Goal: Information Seeking & Learning: Obtain resource

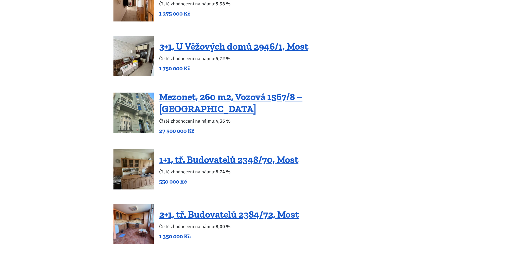
scroll to position [913, 0]
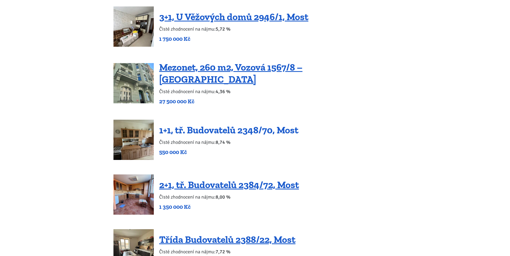
click at [227, 124] on link "1+1, tř. Budovatelů 2348/70, Most" at bounding box center [228, 130] width 139 height 12
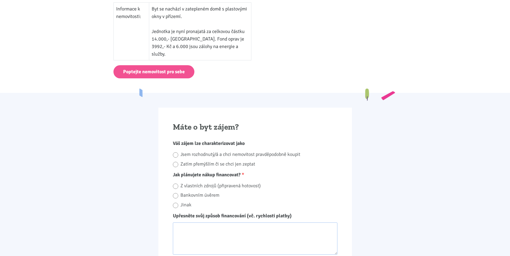
scroll to position [376, 0]
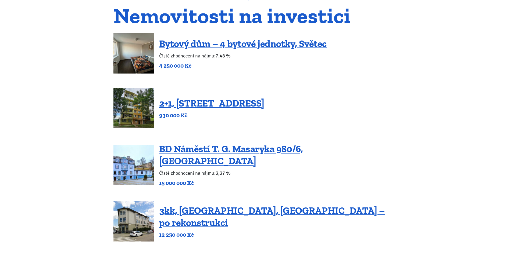
scroll to position [54, 0]
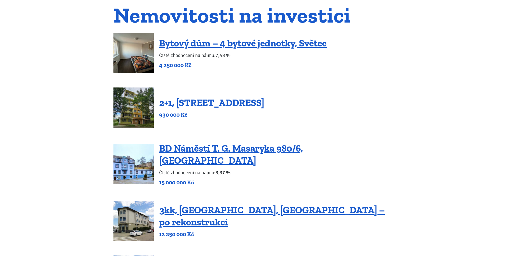
click at [205, 102] on link "2+1, [STREET_ADDRESS]" at bounding box center [211, 103] width 105 height 12
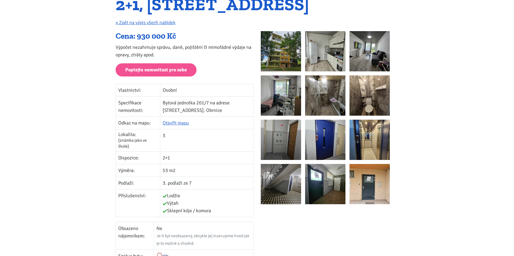
scroll to position [54, 0]
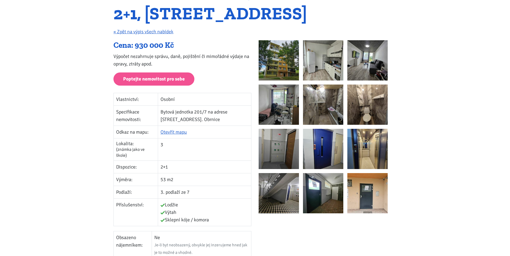
click at [313, 63] on img at bounding box center [323, 60] width 40 height 40
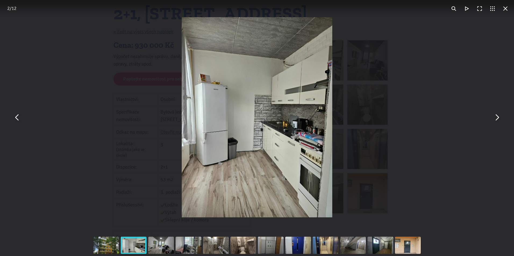
click at [497, 119] on button "You can close this modal content with the ESC key" at bounding box center [496, 117] width 13 height 13
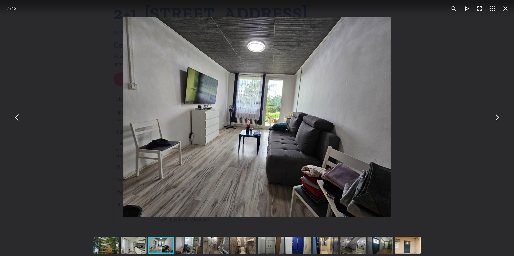
click at [497, 119] on button "You can close this modal content with the ESC key" at bounding box center [496, 117] width 13 height 13
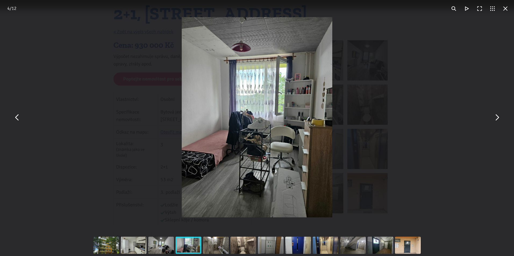
click at [497, 119] on button "You can close this modal content with the ESC key" at bounding box center [496, 117] width 13 height 13
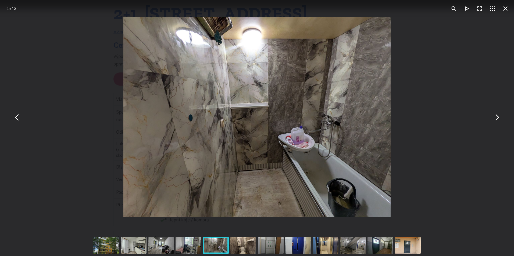
click at [497, 119] on button "You can close this modal content with the ESC key" at bounding box center [496, 117] width 13 height 13
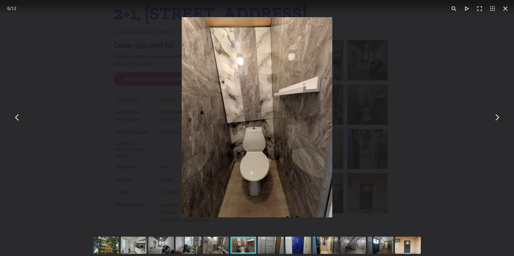
click at [497, 119] on button "You can close this modal content with the ESC key" at bounding box center [496, 117] width 13 height 13
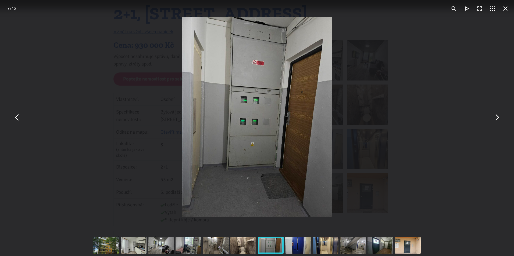
click at [497, 119] on button "You can close this modal content with the ESC key" at bounding box center [496, 117] width 13 height 13
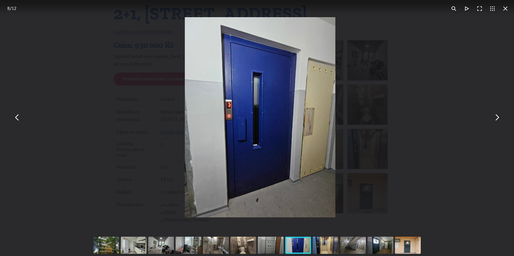
click at [497, 119] on button "You can close this modal content with the ESC key" at bounding box center [496, 117] width 13 height 13
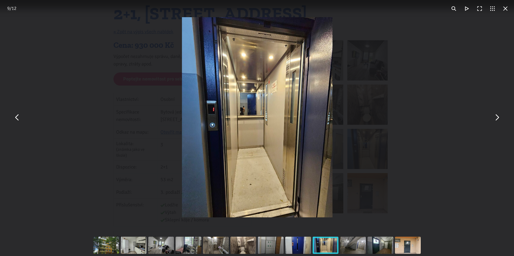
click at [497, 119] on button "You can close this modal content with the ESC key" at bounding box center [496, 117] width 13 height 13
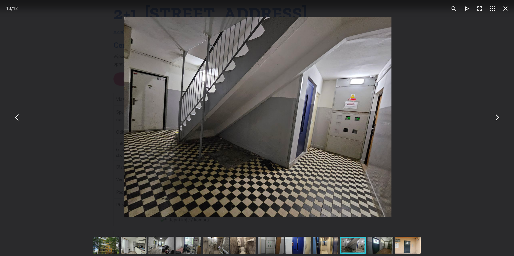
click at [497, 119] on button "You can close this modal content with the ESC key" at bounding box center [496, 117] width 13 height 13
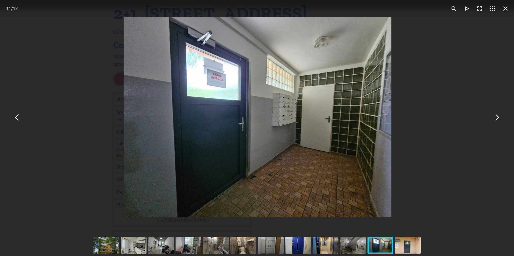
click at [497, 119] on button "You can close this modal content with the ESC key" at bounding box center [496, 117] width 13 height 13
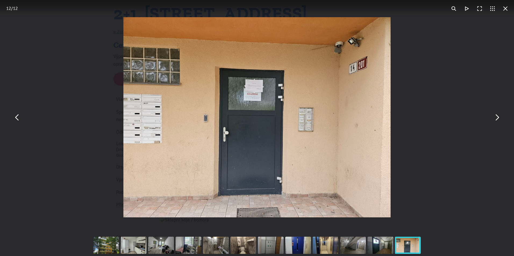
click at [497, 119] on button "You can close this modal content with the ESC key" at bounding box center [496, 117] width 13 height 13
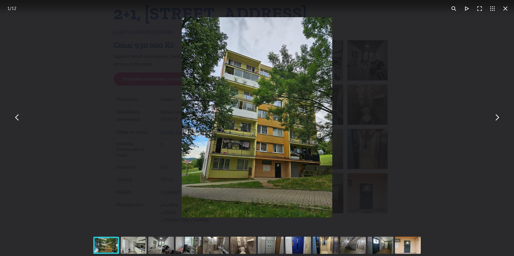
click at [497, 119] on button "You can close this modal content with the ESC key" at bounding box center [496, 117] width 13 height 13
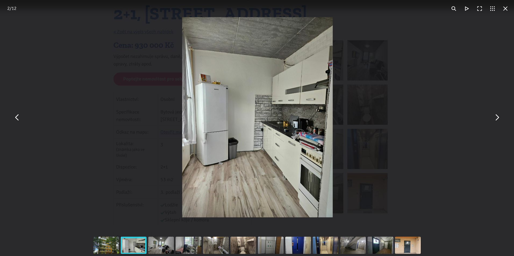
click at [497, 119] on button "You can close this modal content with the ESC key" at bounding box center [496, 117] width 13 height 13
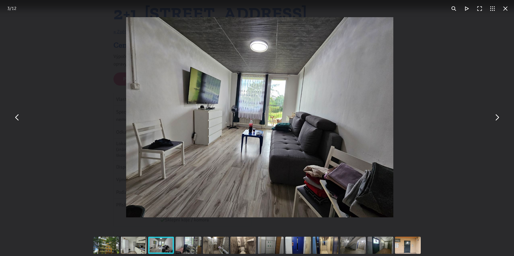
click at [435, 97] on div "You can close this modal content with the ESC key" at bounding box center [260, 117] width 514 height 235
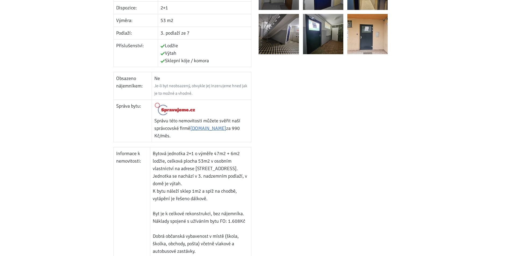
scroll to position [269, 0]
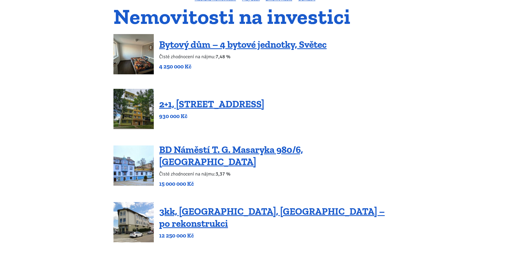
scroll to position [54, 0]
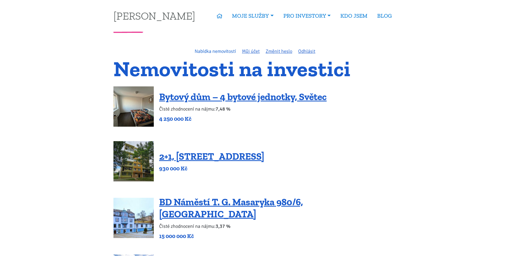
click at [216, 48] on link "Nabídka nemovitostí" at bounding box center [214, 51] width 41 height 6
click at [216, 52] on link "Nabídka nemovitostí" at bounding box center [214, 51] width 41 height 6
click at [293, 95] on link "Bytový dům – 4 bytové jednotky, Světec" at bounding box center [242, 97] width 167 height 12
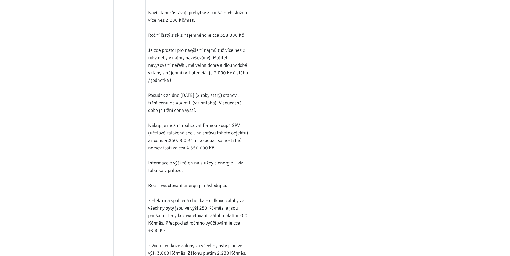
scroll to position [591, 0]
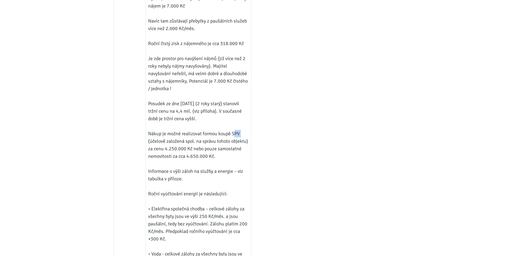
drag, startPoint x: 241, startPoint y: 125, endPoint x: 232, endPoint y: 125, distance: 8.3
click at [232, 125] on td "BD – 4 bytové jednotky - obec Světec Majitel vlastní dům cca 4 roky a jako inve…" at bounding box center [198, 62] width 106 height 517
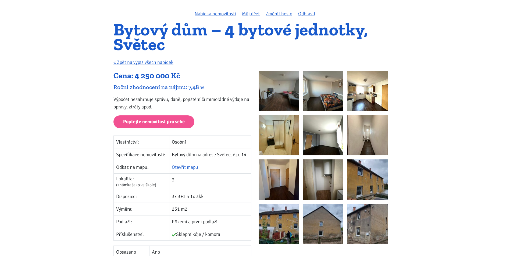
scroll to position [0, 0]
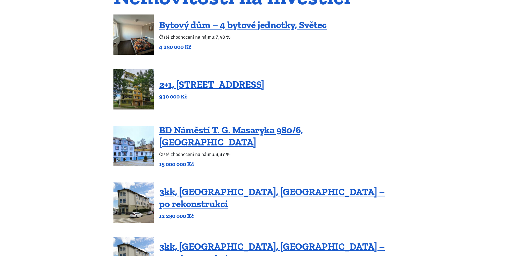
scroll to position [107, 0]
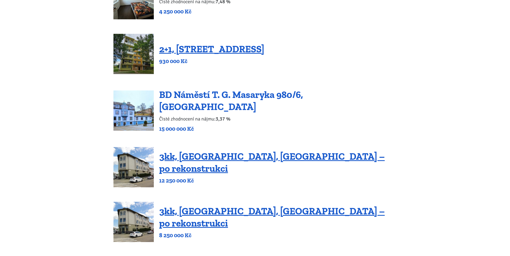
click at [242, 102] on link "BD Náměstí T. G. Masaryka 980/6, [GEOGRAPHIC_DATA]" at bounding box center [231, 101] width 144 height 24
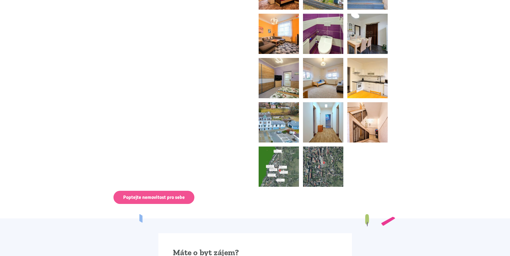
scroll to position [860, 0]
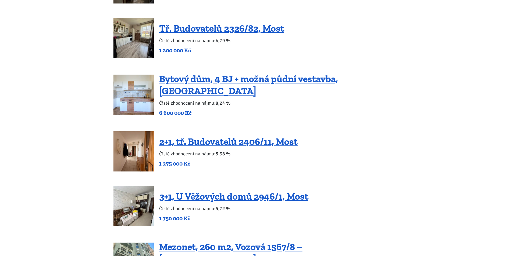
scroll to position [752, 0]
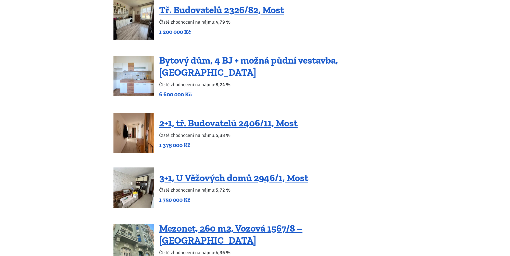
click at [219, 58] on link "Bytový dům, 4 BJ + možná půdní vestavba, [GEOGRAPHIC_DATA]" at bounding box center [248, 67] width 179 height 24
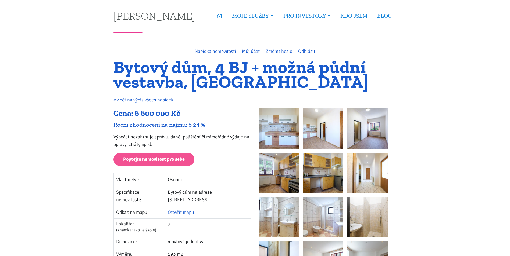
click at [278, 128] on img at bounding box center [278, 129] width 40 height 40
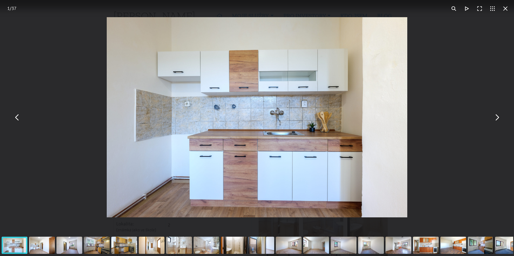
click at [494, 117] on button "You can close this modal content with the ESC key" at bounding box center [496, 117] width 13 height 13
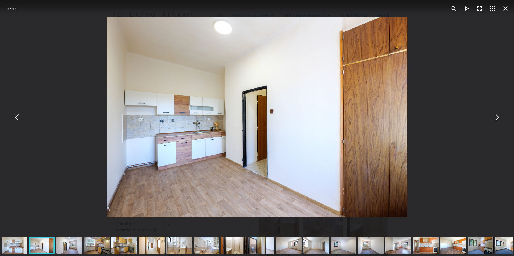
click at [494, 117] on button "You can close this modal content with the ESC key" at bounding box center [496, 117] width 13 height 13
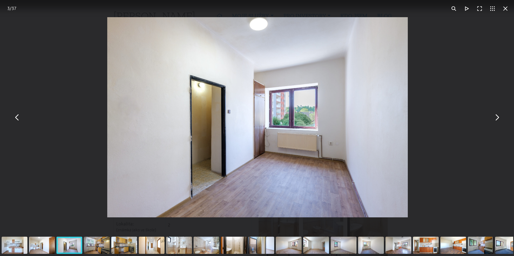
click at [494, 117] on button "You can close this modal content with the ESC key" at bounding box center [496, 117] width 13 height 13
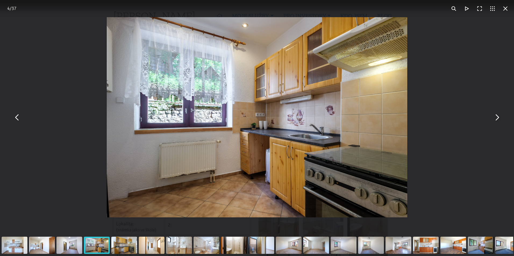
click at [494, 117] on button "You can close this modal content with the ESC key" at bounding box center [496, 117] width 13 height 13
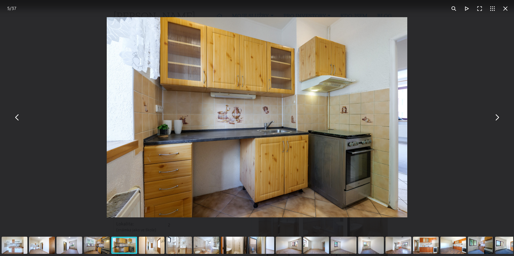
click at [494, 117] on button "You can close this modal content with the ESC key" at bounding box center [496, 117] width 13 height 13
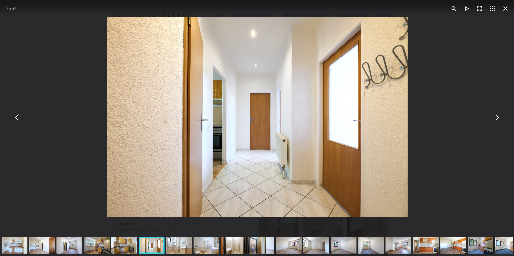
click at [494, 117] on button "You can close this modal content with the ESC key" at bounding box center [496, 117] width 13 height 13
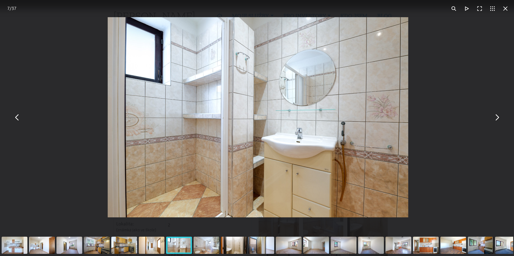
click at [494, 117] on button "You can close this modal content with the ESC key" at bounding box center [496, 117] width 13 height 13
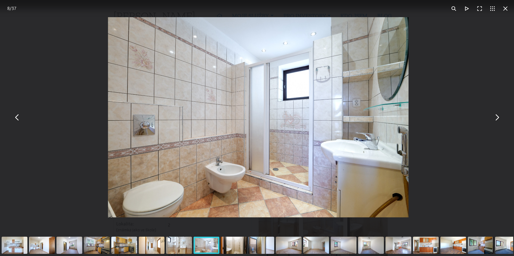
click at [494, 117] on button "You can close this modal content with the ESC key" at bounding box center [496, 117] width 13 height 13
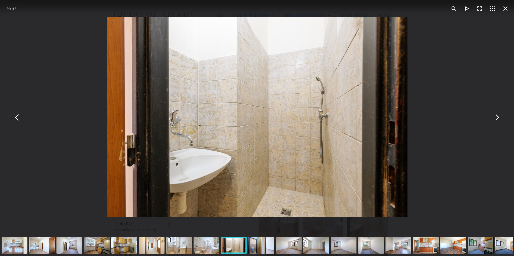
click at [494, 117] on button "You can close this modal content with the ESC key" at bounding box center [496, 117] width 13 height 13
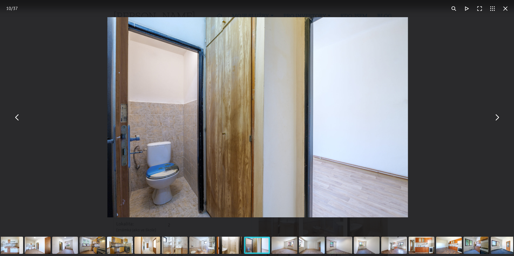
click at [494, 117] on button "You can close this modal content with the ESC key" at bounding box center [496, 117] width 13 height 13
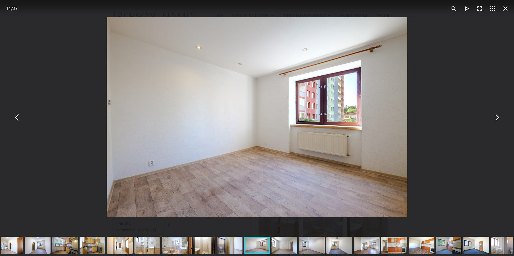
click at [494, 117] on button "You can close this modal content with the ESC key" at bounding box center [496, 117] width 13 height 13
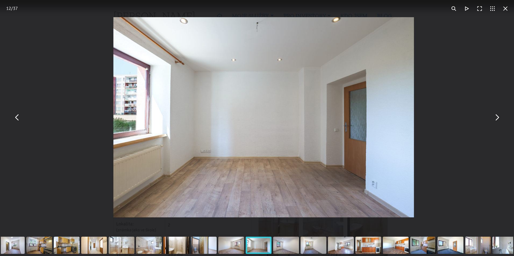
click at [494, 117] on button "You can close this modal content with the ESC key" at bounding box center [496, 117] width 13 height 13
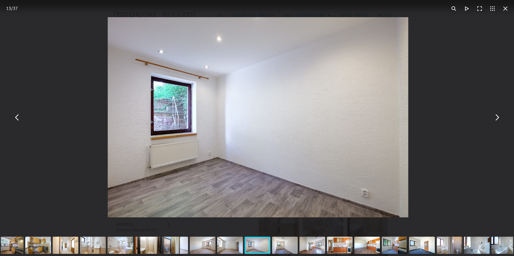
click at [494, 117] on button "You can close this modal content with the ESC key" at bounding box center [496, 117] width 13 height 13
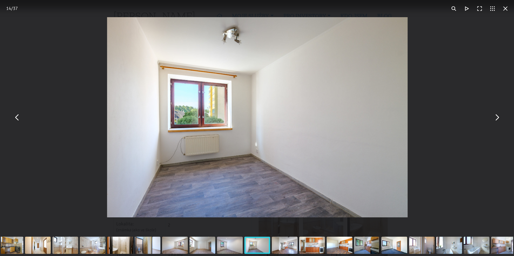
click at [494, 117] on button "You can close this modal content with the ESC key" at bounding box center [496, 117] width 13 height 13
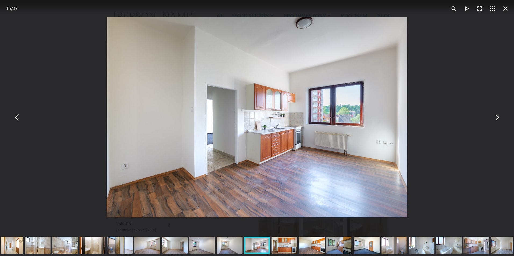
click at [494, 117] on button "You can close this modal content with the ESC key" at bounding box center [496, 117] width 13 height 13
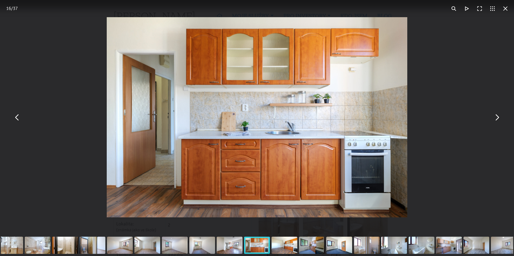
click at [494, 117] on button "You can close this modal content with the ESC key" at bounding box center [496, 117] width 13 height 13
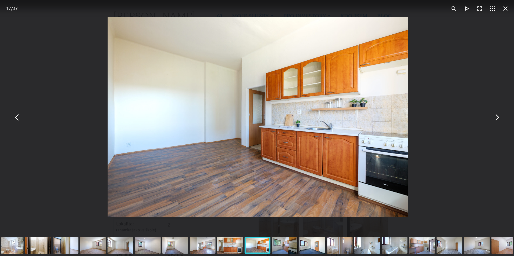
click at [494, 117] on button "You can close this modal content with the ESC key" at bounding box center [496, 117] width 13 height 13
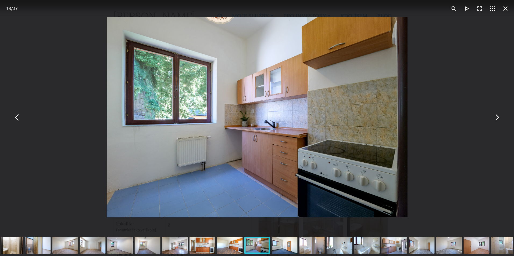
click at [494, 117] on button "You can close this modal content with the ESC key" at bounding box center [496, 117] width 13 height 13
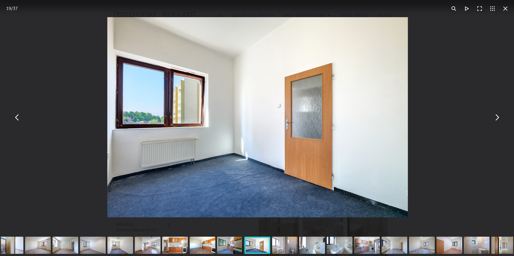
click at [494, 117] on button "You can close this modal content with the ESC key" at bounding box center [496, 117] width 13 height 13
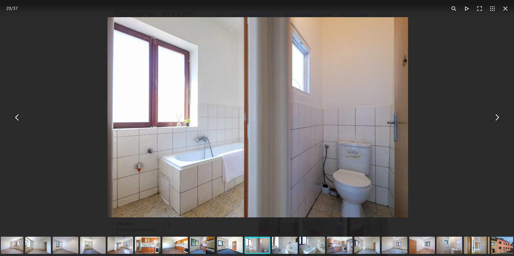
click at [494, 117] on button "You can close this modal content with the ESC key" at bounding box center [496, 117] width 13 height 13
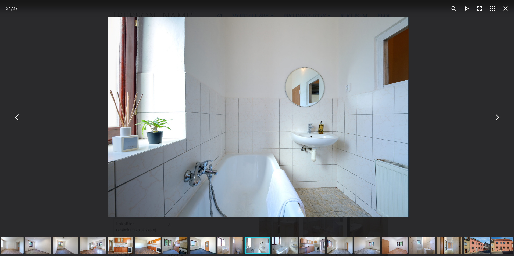
click at [494, 117] on button "You can close this modal content with the ESC key" at bounding box center [496, 117] width 13 height 13
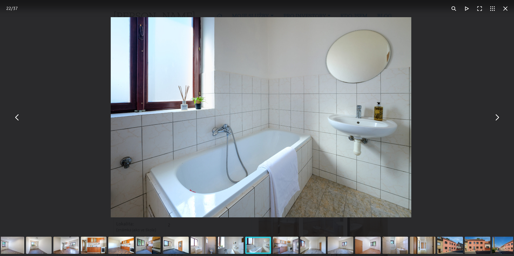
click at [494, 117] on button "You can close this modal content with the ESC key" at bounding box center [496, 117] width 13 height 13
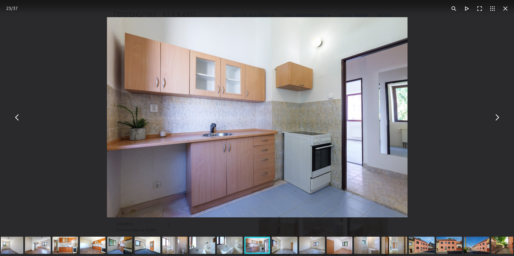
click at [494, 117] on button "You can close this modal content with the ESC key" at bounding box center [496, 117] width 13 height 13
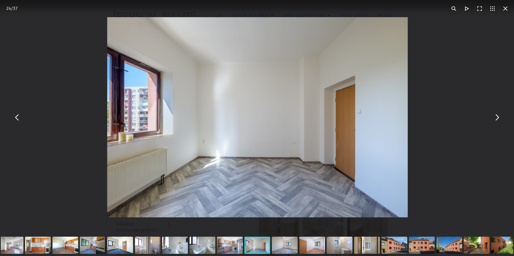
click at [494, 117] on button "You can close this modal content with the ESC key" at bounding box center [496, 117] width 13 height 13
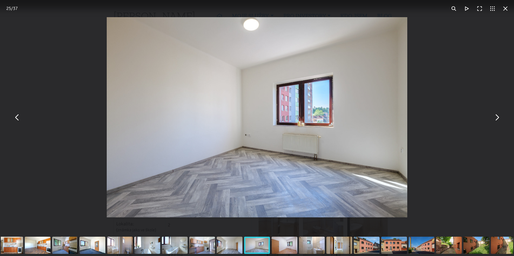
click at [509, 10] on button "You can close this modal content with the ESC key" at bounding box center [505, 8] width 13 height 13
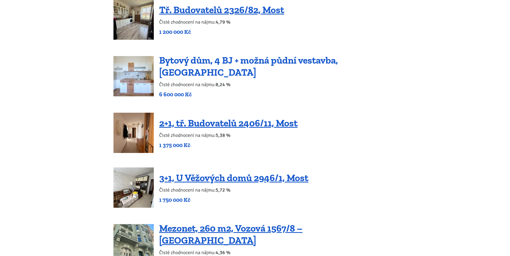
click at [231, 56] on link "Bytový dům, 4 BJ + možná půdní vestavba, [GEOGRAPHIC_DATA]" at bounding box center [248, 67] width 179 height 24
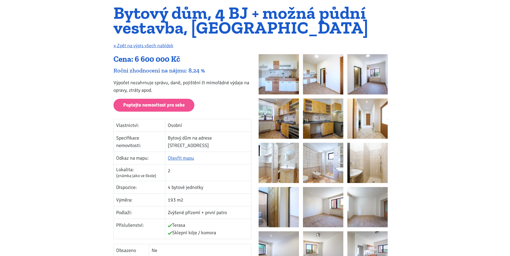
scroll to position [54, 0]
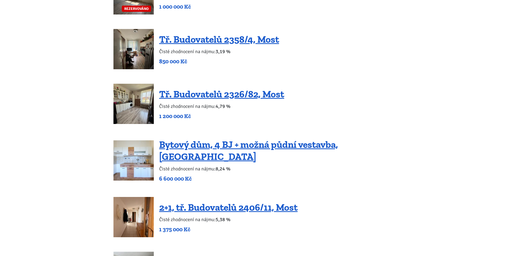
scroll to position [671, 0]
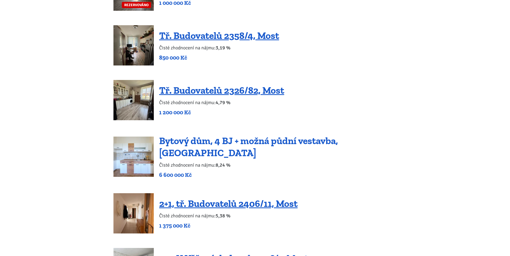
click at [218, 135] on link "Bytový dům, 4 BJ + možná půdní vestavba, [GEOGRAPHIC_DATA]" at bounding box center [248, 147] width 179 height 24
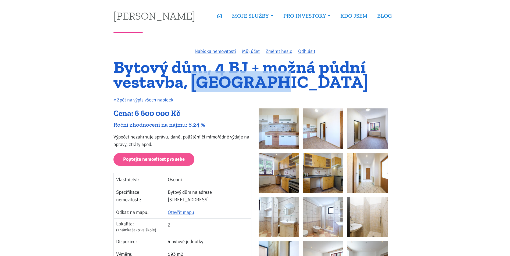
drag, startPoint x: 252, startPoint y: 85, endPoint x: 192, endPoint y: 84, distance: 60.7
click at [192, 84] on h1 "Bytový dům, 4 BJ + možná půdní vestavba, Podbořany" at bounding box center [254, 74] width 283 height 29
drag, startPoint x: 192, startPoint y: 84, endPoint x: 211, endPoint y: 84, distance: 18.8
click at [215, 15] on link "ÚVOD" at bounding box center [219, 16] width 15 height 12
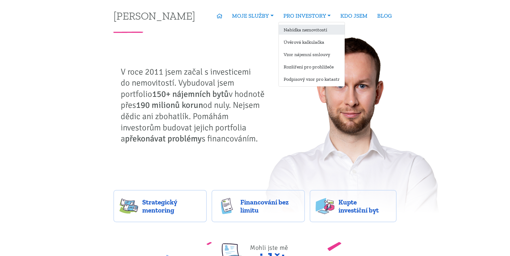
click at [313, 30] on link "Nabídka nemovitostí" at bounding box center [312, 30] width 66 height 10
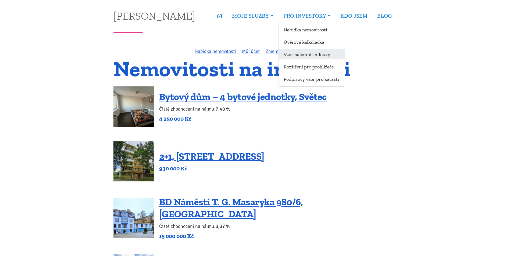
click at [307, 53] on link "Vzor nájemní smlouvy" at bounding box center [312, 54] width 66 height 10
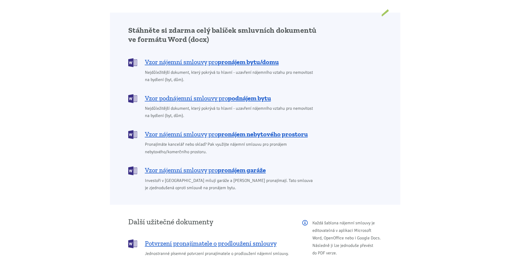
scroll to position [430, 0]
click at [215, 57] on span "Vzor nájemní smlouvy pro pronájem bytu/domu" at bounding box center [212, 61] width 134 height 9
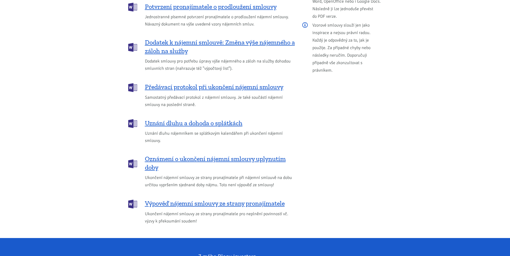
scroll to position [0, 0]
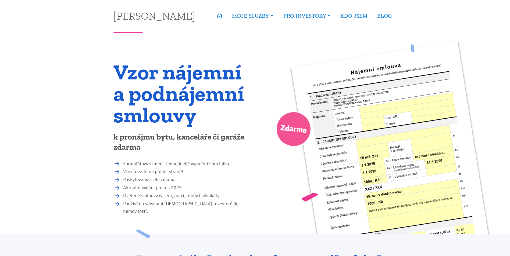
drag, startPoint x: 402, startPoint y: 178, endPoint x: 413, endPoint y: 67, distance: 110.6
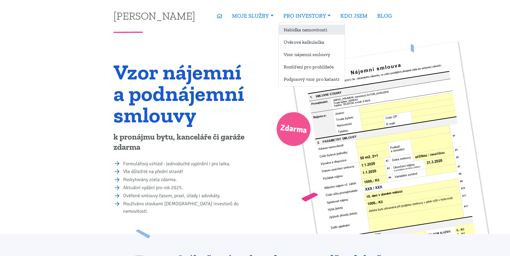
click at [312, 26] on link "Nabídka nemovitostí" at bounding box center [312, 30] width 66 height 10
